Goal: Transaction & Acquisition: Book appointment/travel/reservation

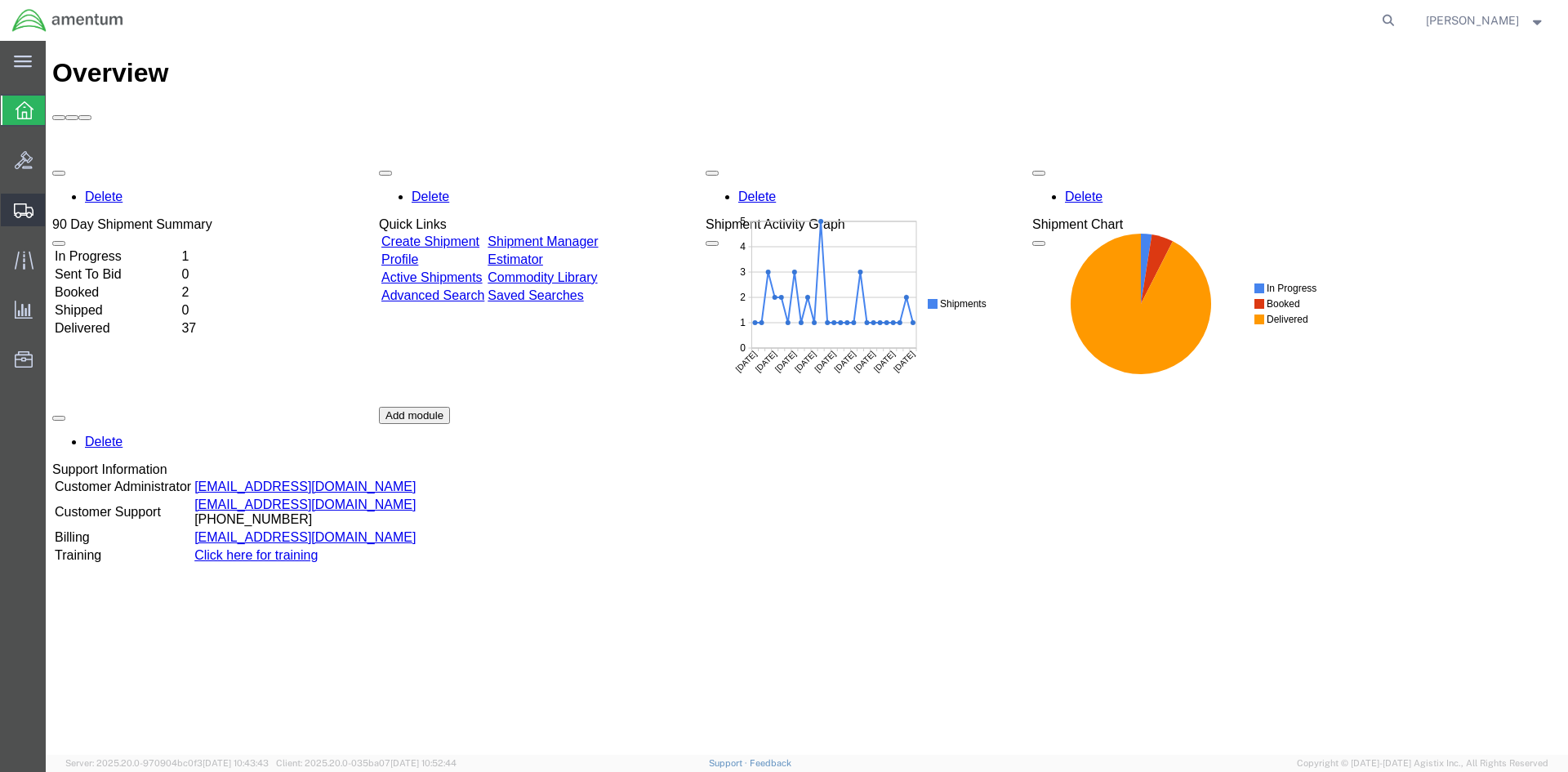
click at [57, 202] on span "Shipments" at bounding box center [51, 209] width 11 height 32
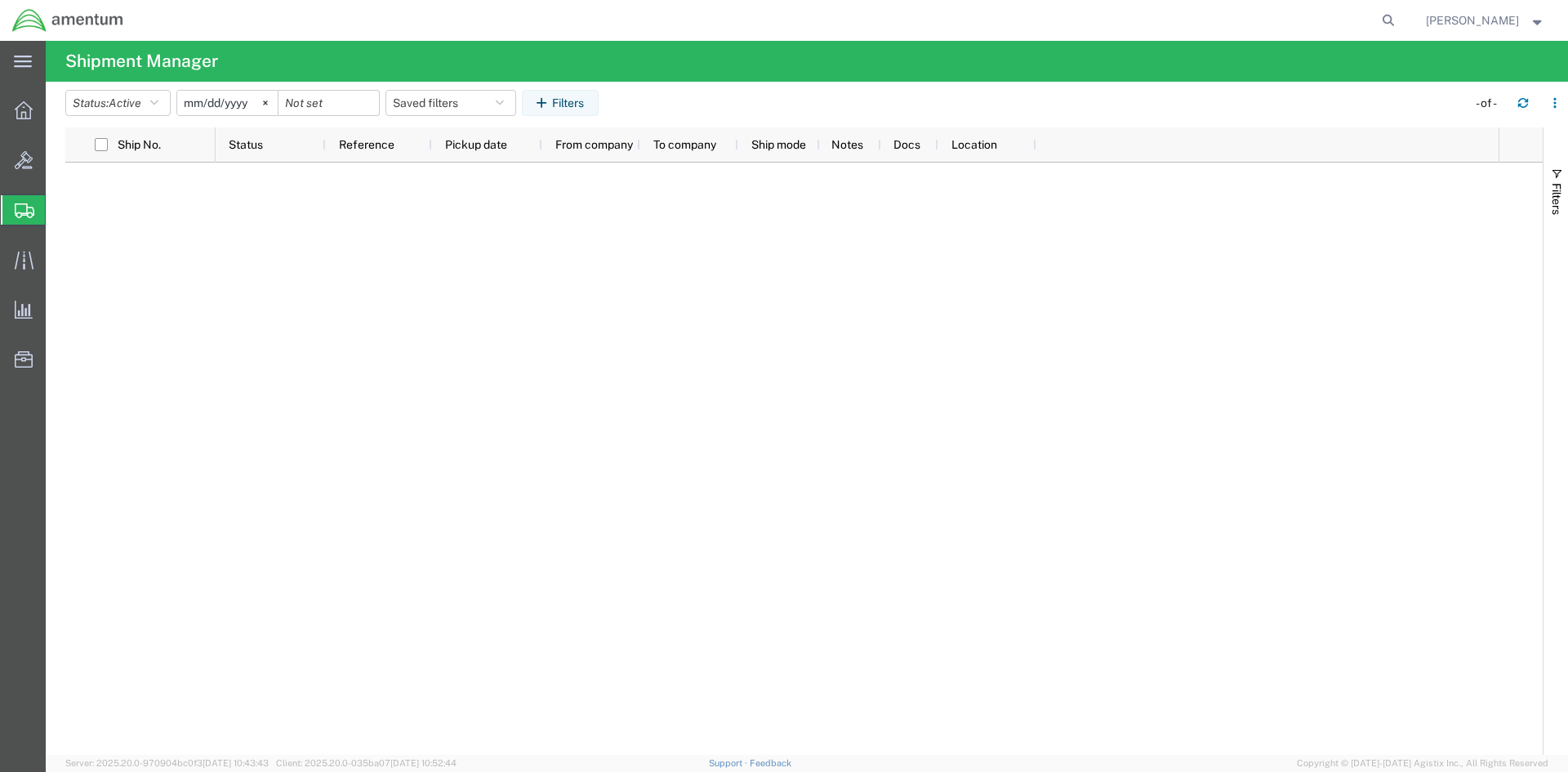
click at [58, 212] on span "Shipments" at bounding box center [51, 209] width 13 height 32
click at [315, 220] on div at bounding box center [857, 457] width 1283 height 592
click at [58, 204] on span "Shipments" at bounding box center [51, 209] width 13 height 32
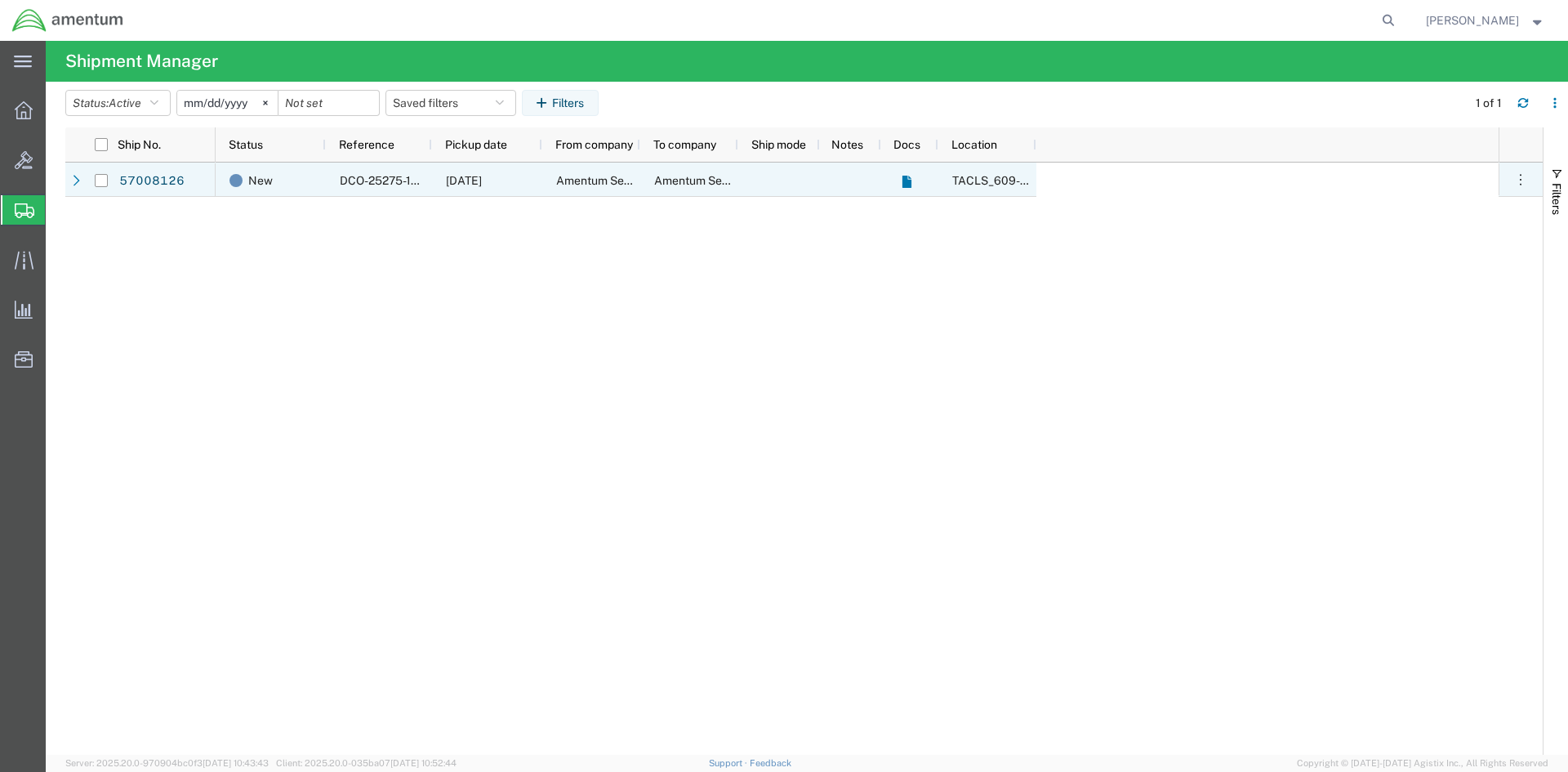
click at [157, 188] on link "57008126" at bounding box center [152, 181] width 67 height 26
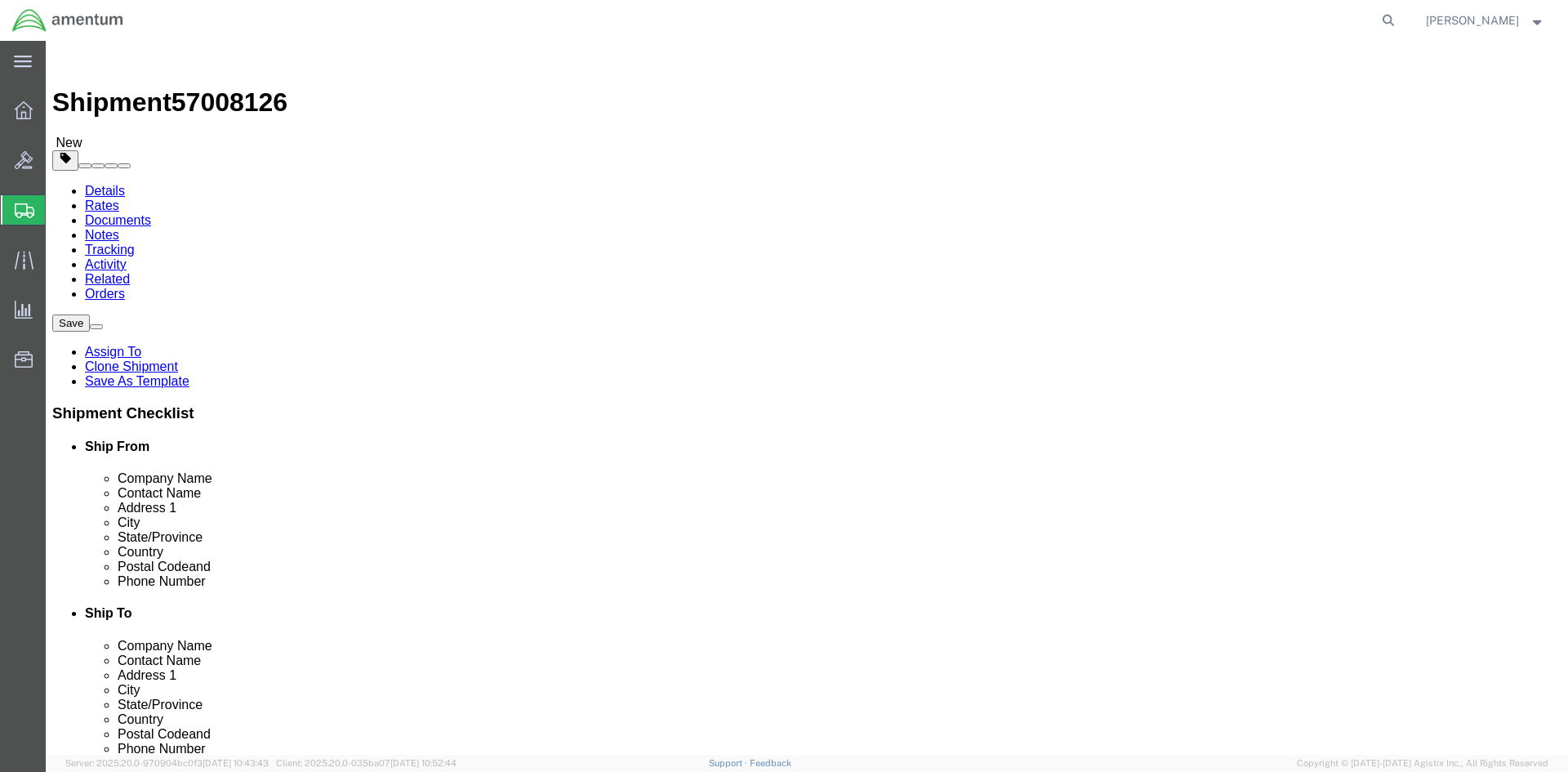
select select "42710"
select select "42714"
click button "Rate Shipment"
